Goal: Navigation & Orientation: Find specific page/section

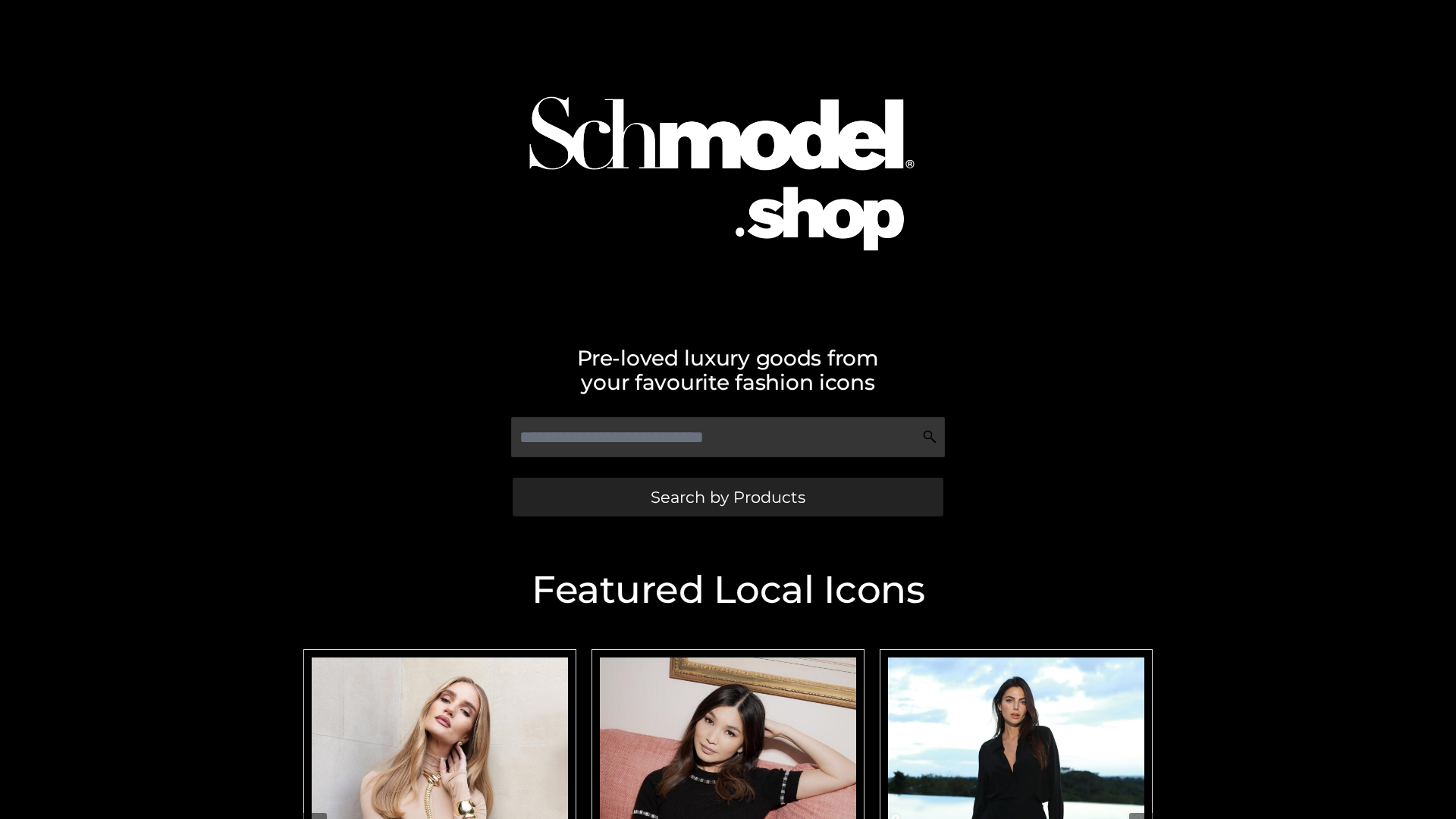
click at [727, 497] on span "Search by Products" at bounding box center [728, 497] width 155 height 16
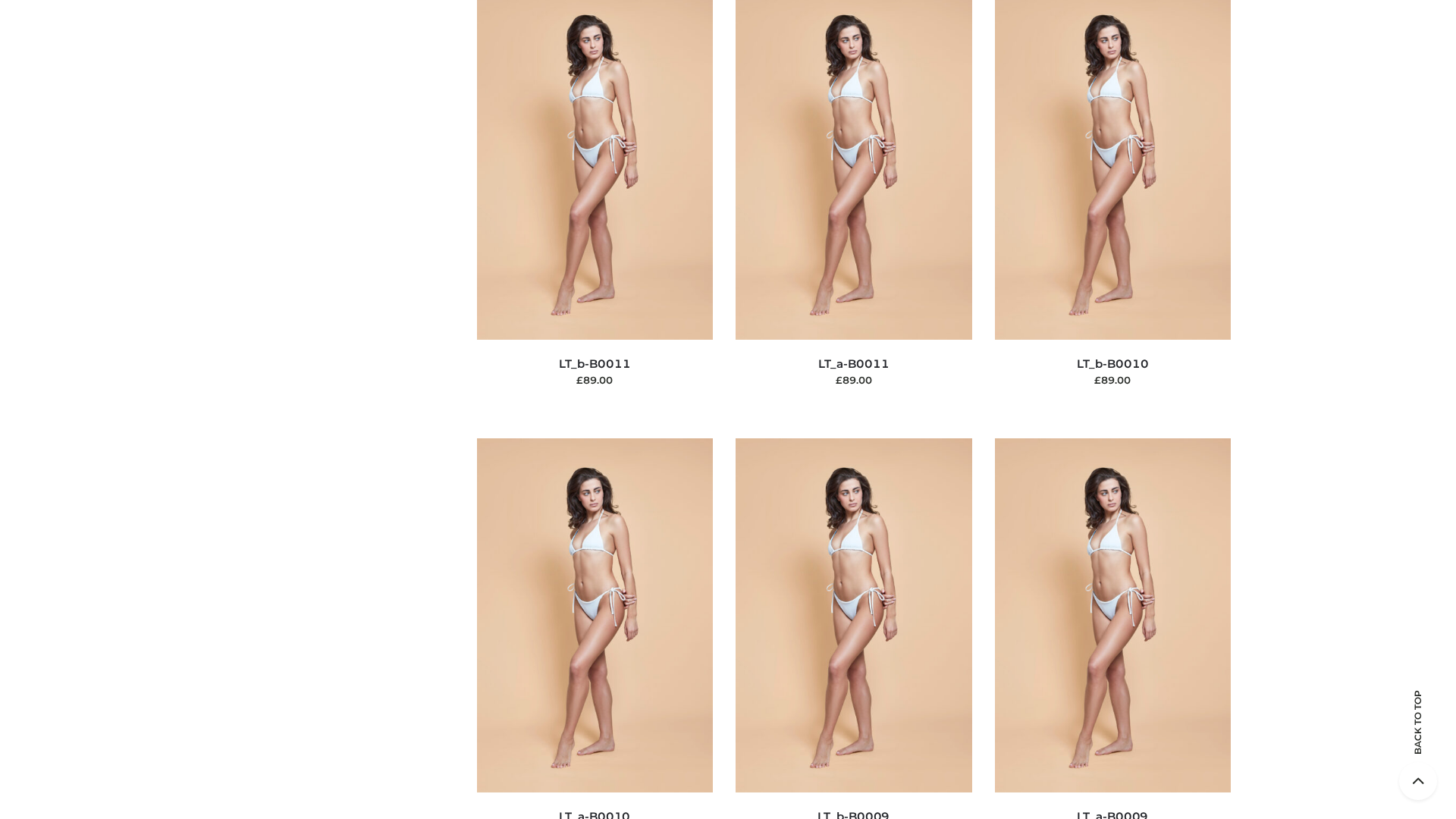
scroll to position [6814, 0]
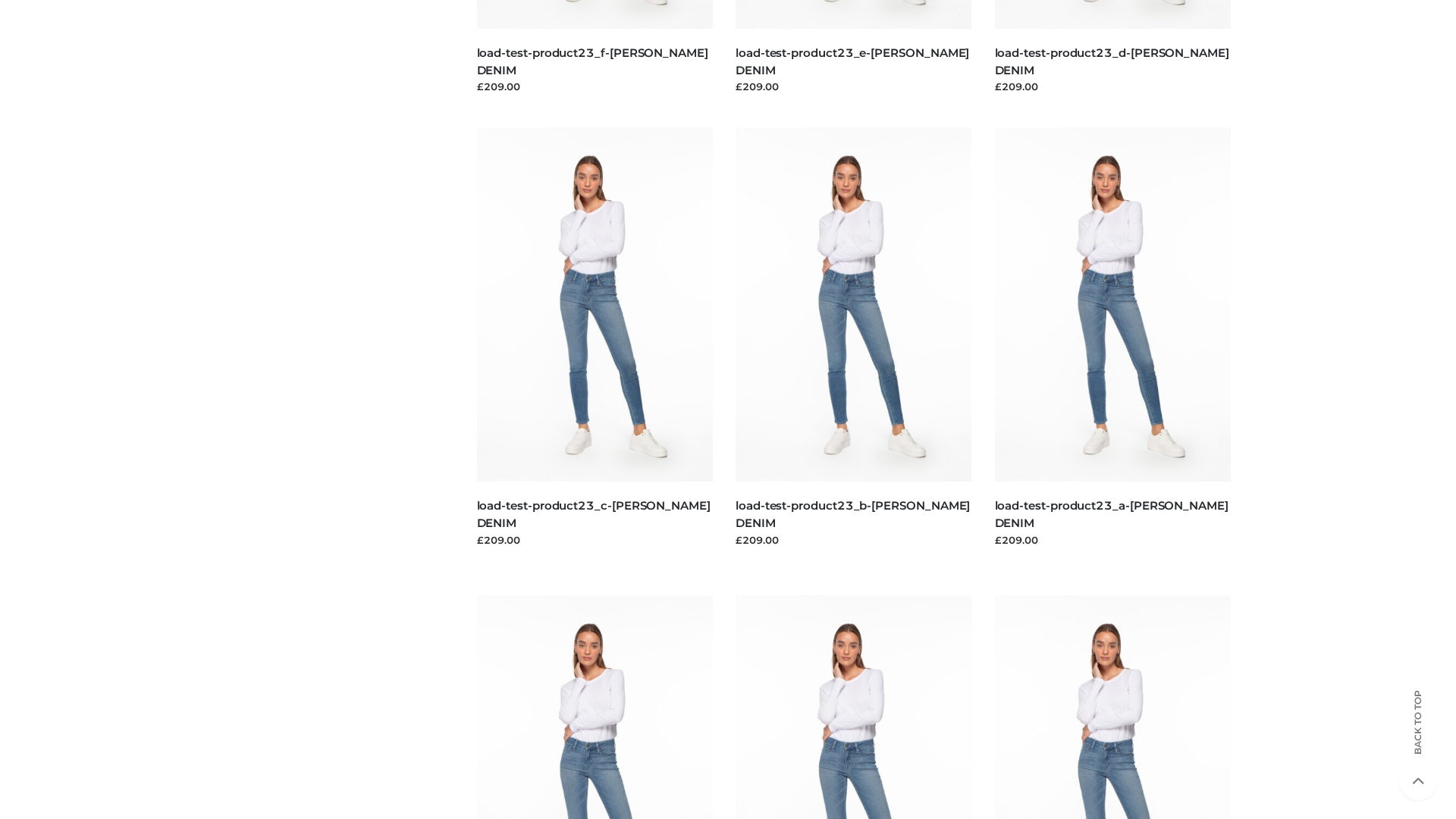
scroll to position [1331, 0]
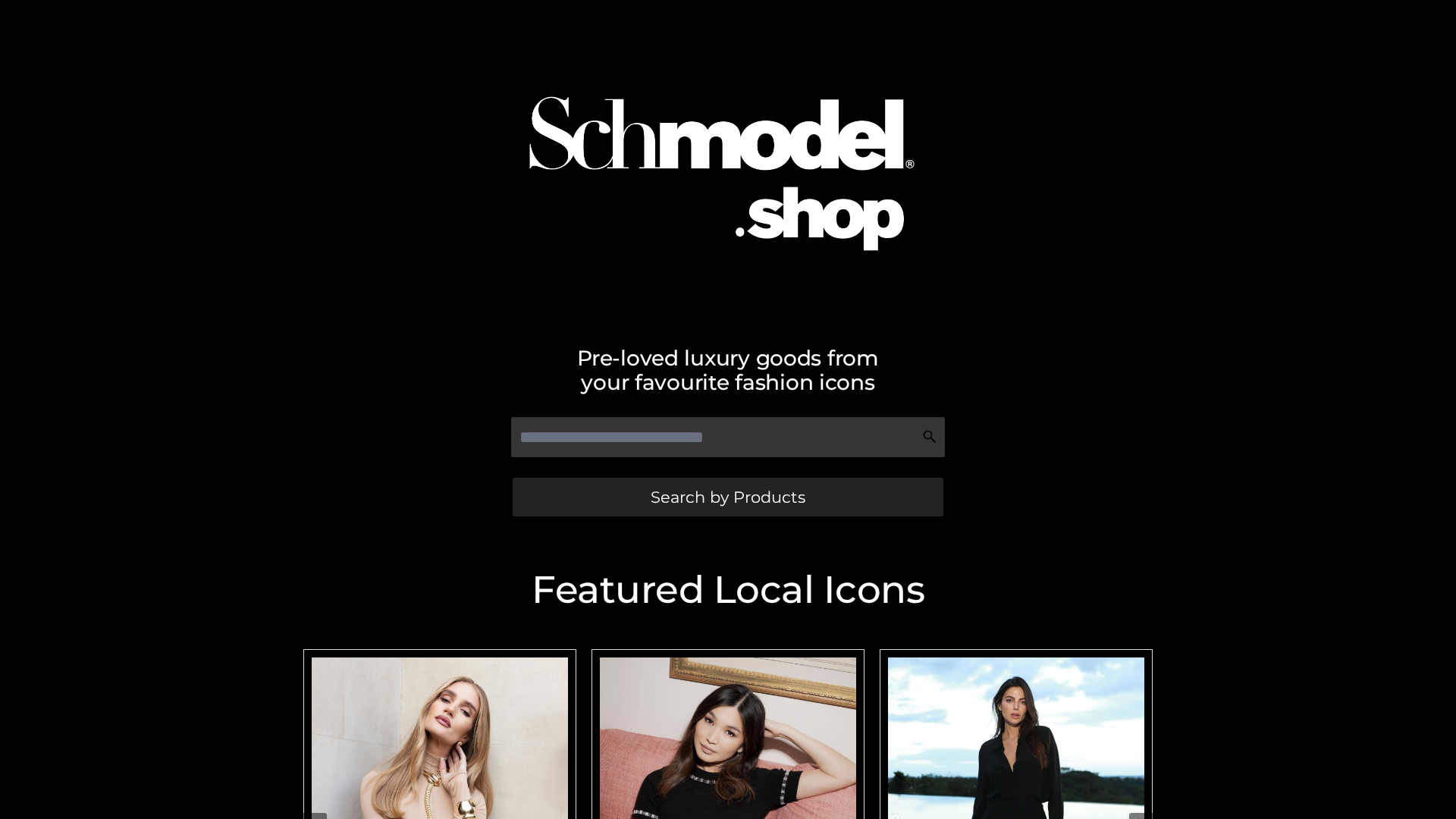
click at [727, 497] on span "Search by Products" at bounding box center [728, 497] width 155 height 16
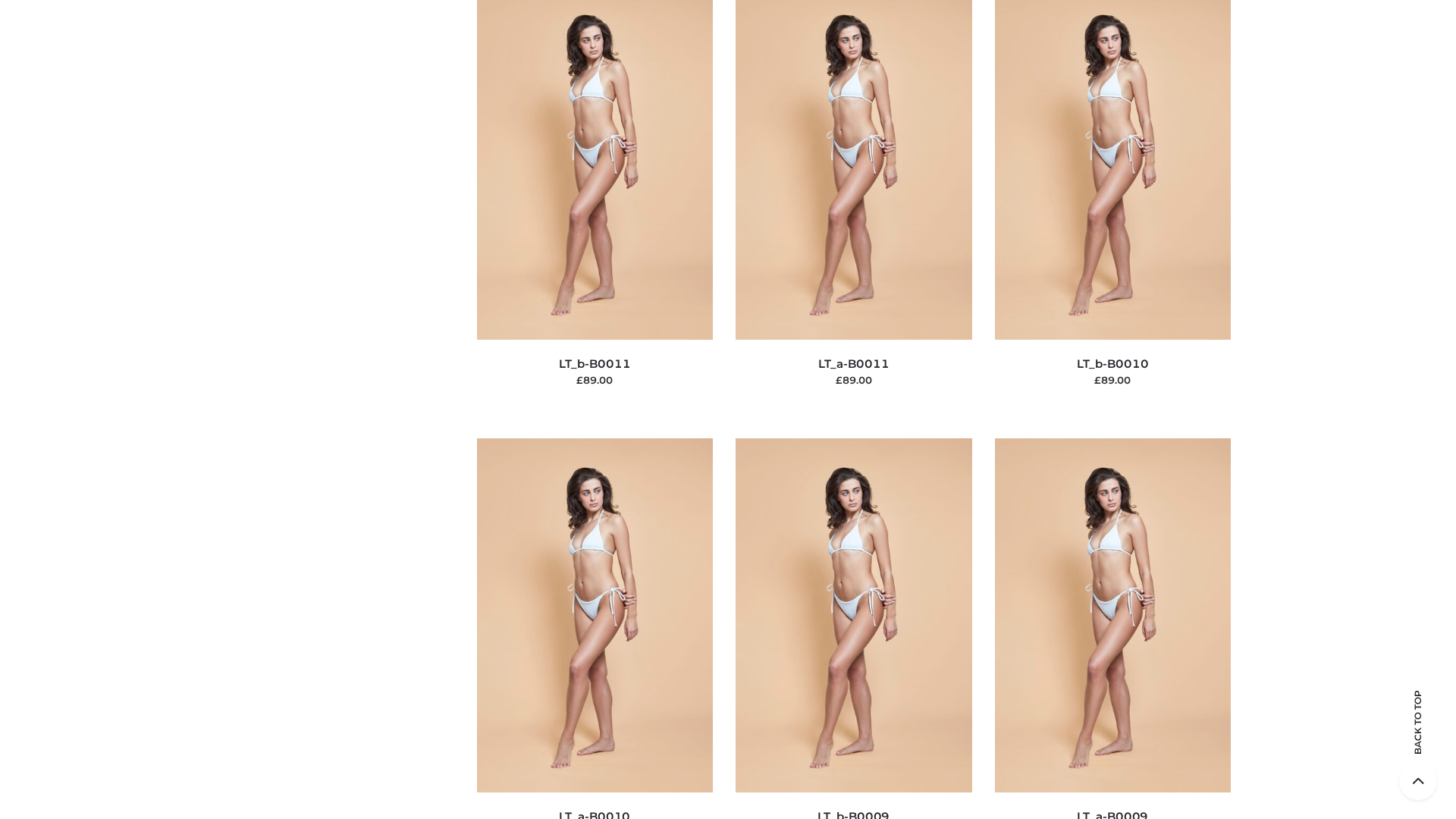
scroll to position [6814, 0]
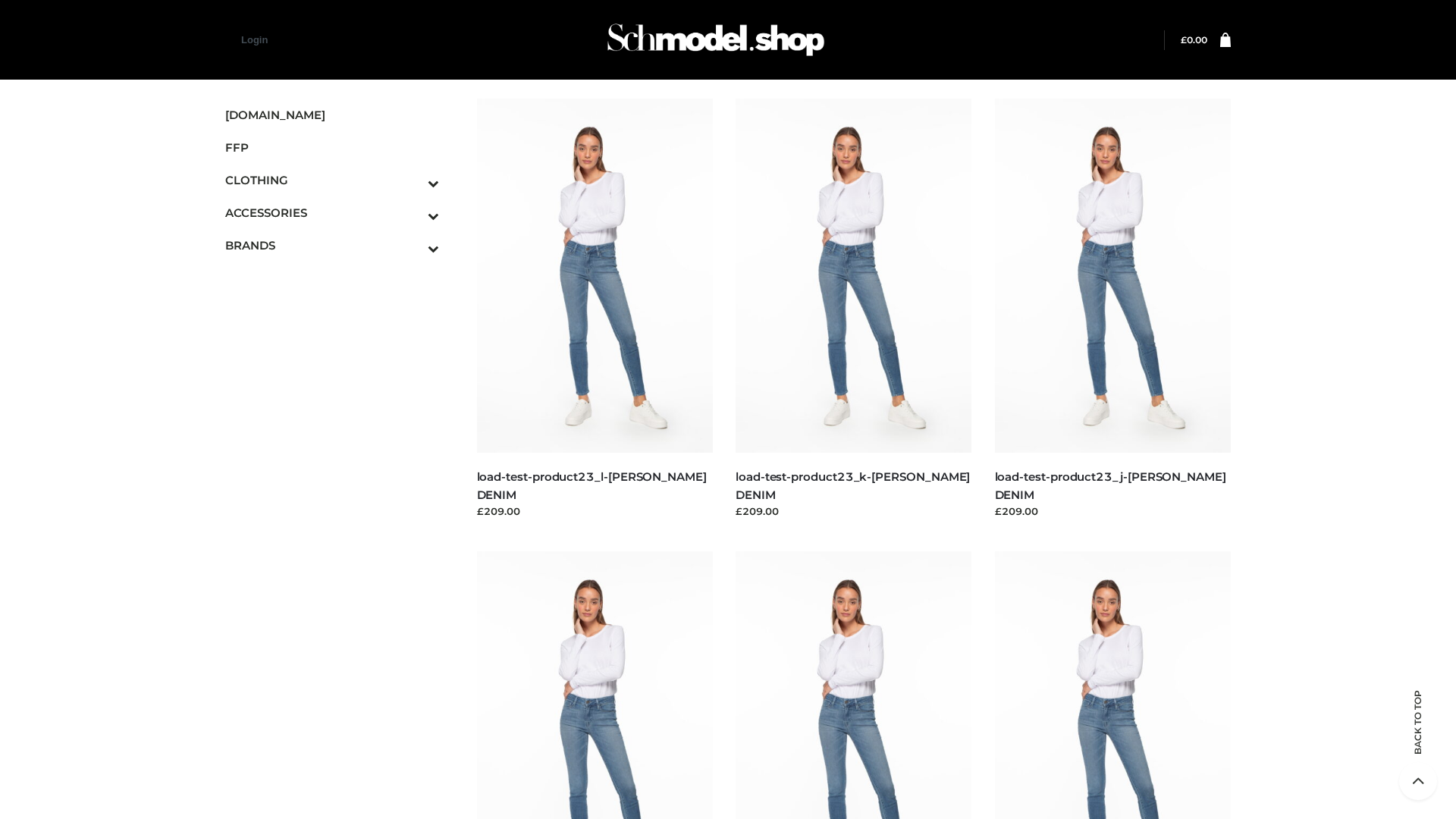
scroll to position [1331, 0]
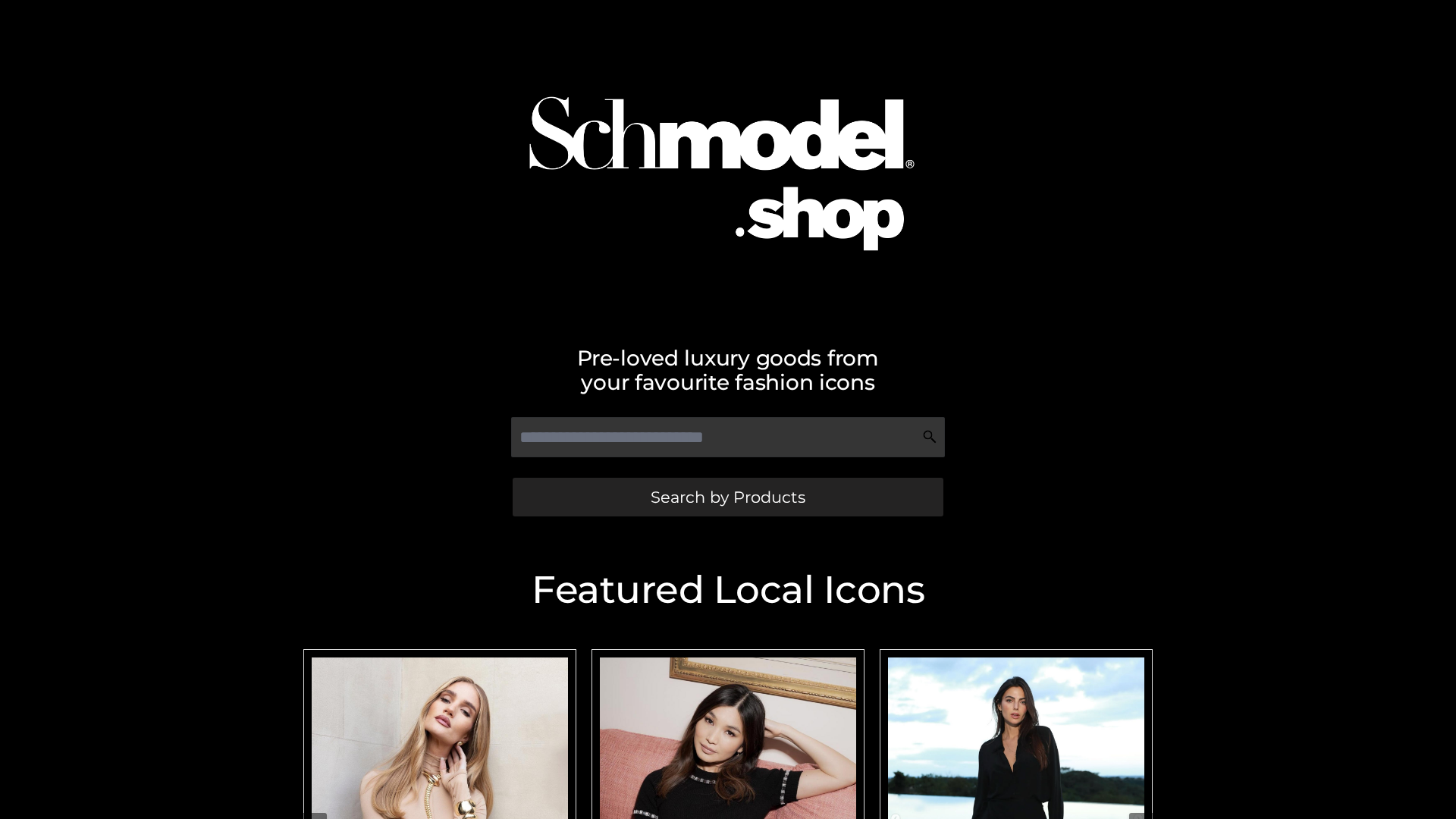
click at [727, 497] on span "Search by Products" at bounding box center [728, 497] width 155 height 16
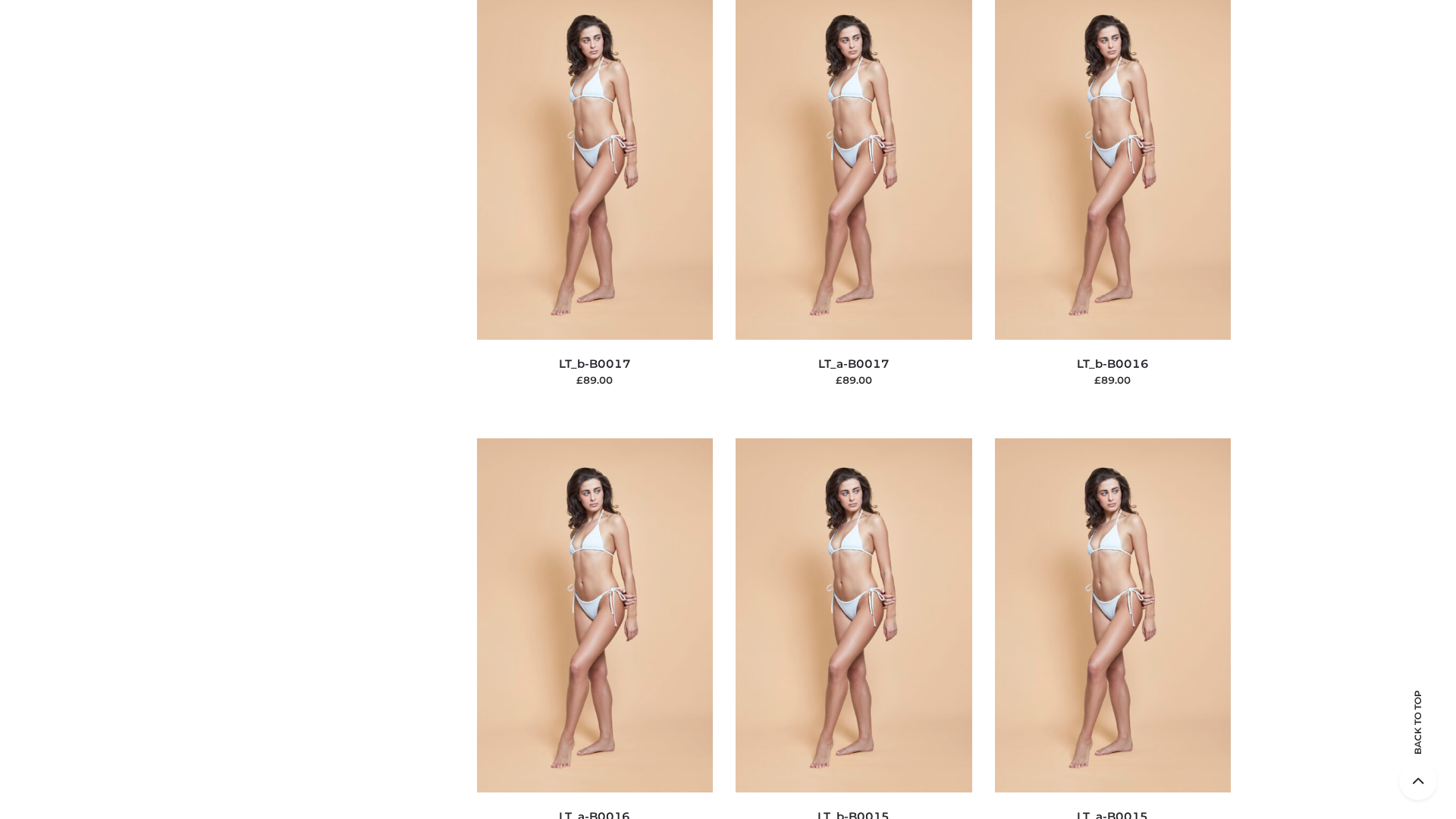
scroll to position [4986, 0]
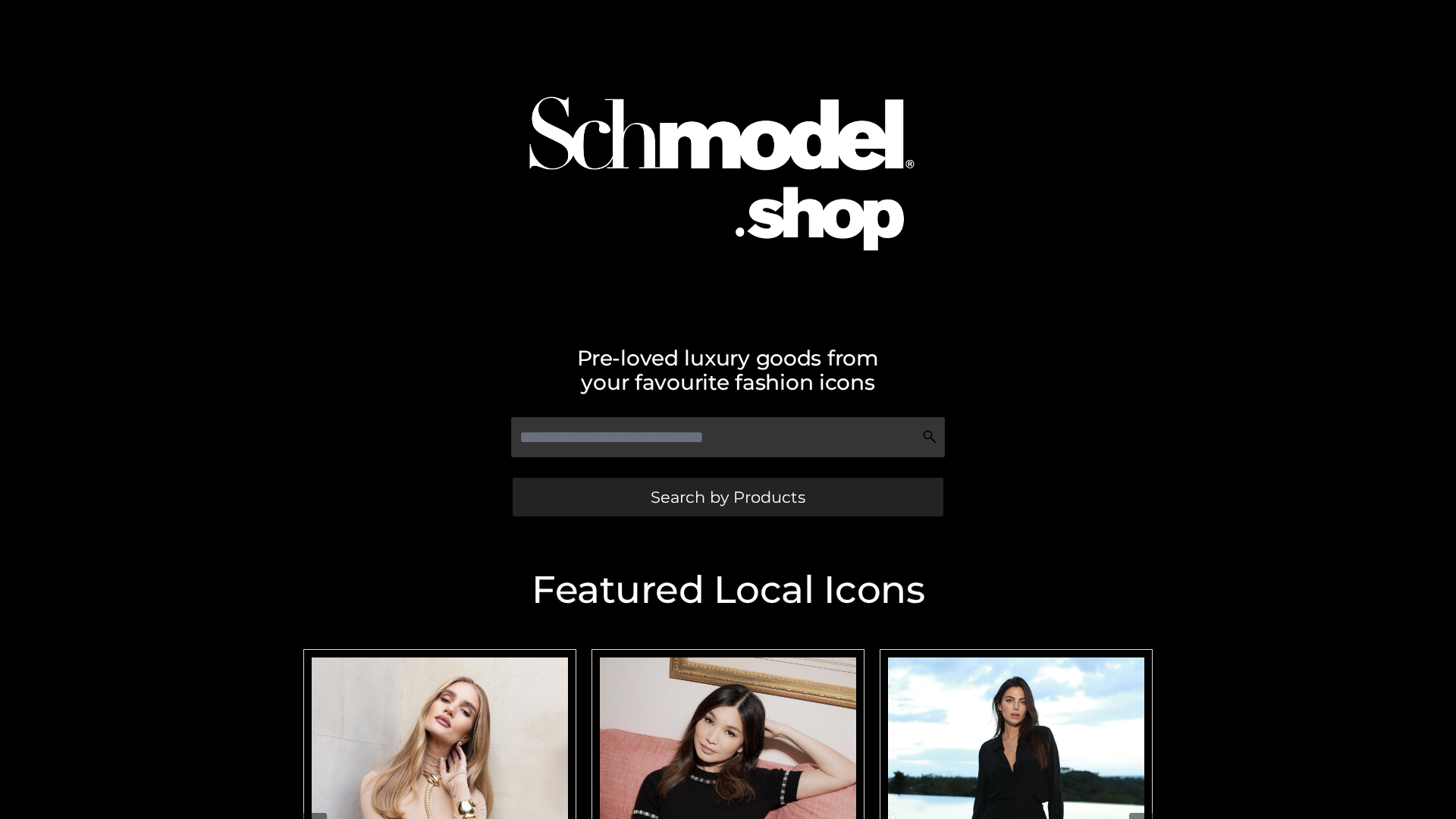
click at [727, 497] on span "Search by Products" at bounding box center [728, 497] width 155 height 16
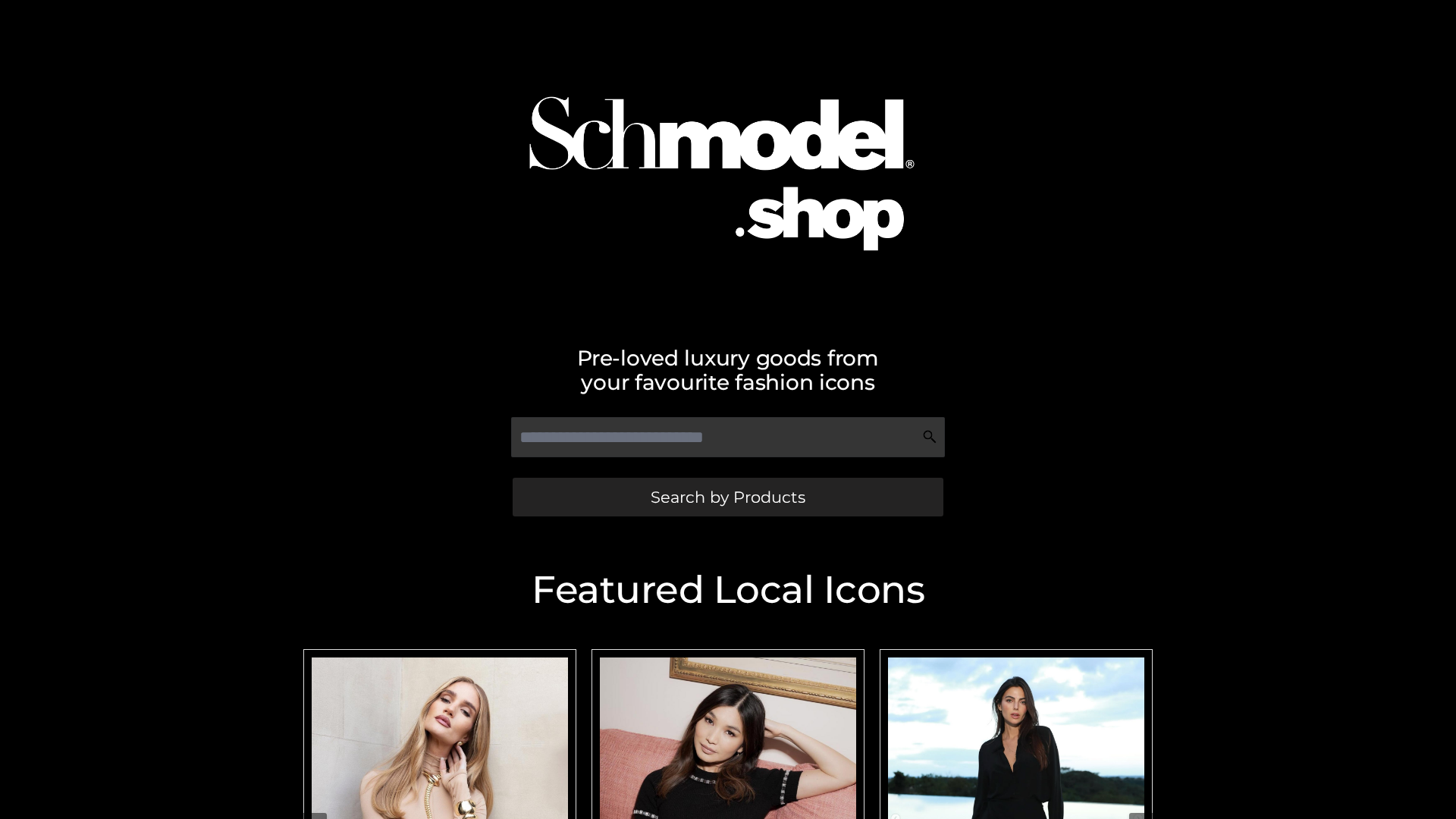
click at [727, 497] on span "Search by Products" at bounding box center [728, 497] width 155 height 16
